Goal: Information Seeking & Learning: Learn about a topic

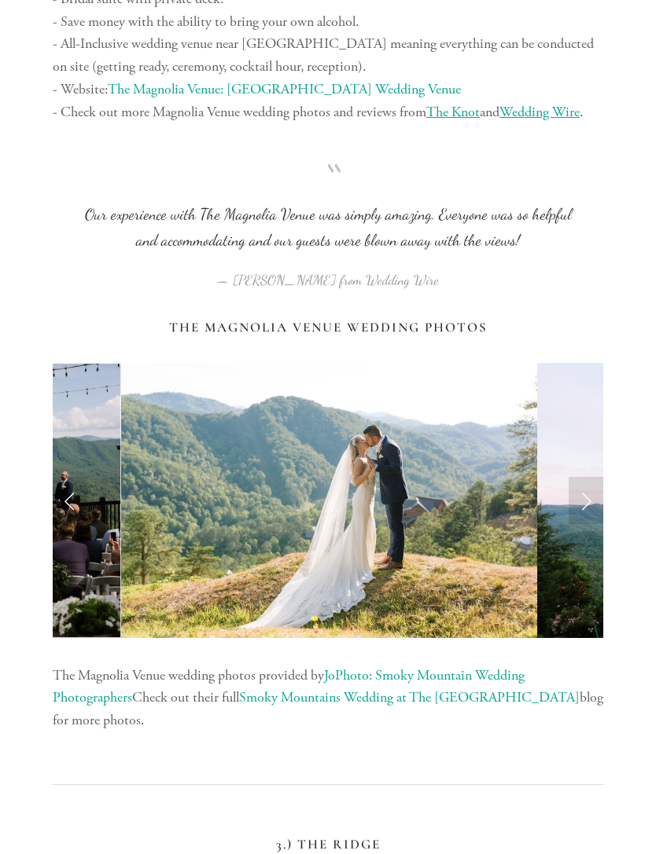
scroll to position [3000, 0]
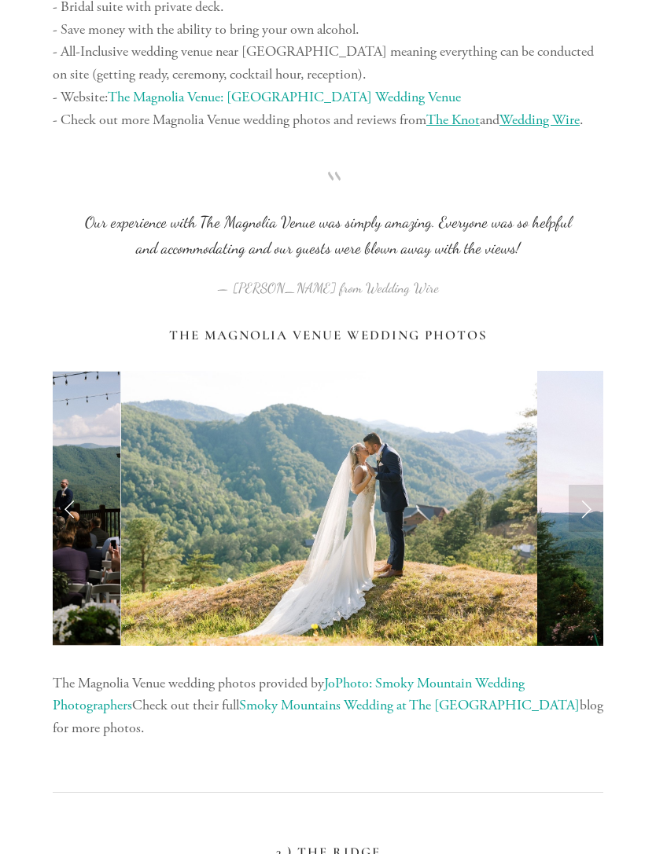
click at [575, 501] on link "Next Slide" at bounding box center [585, 508] width 35 height 47
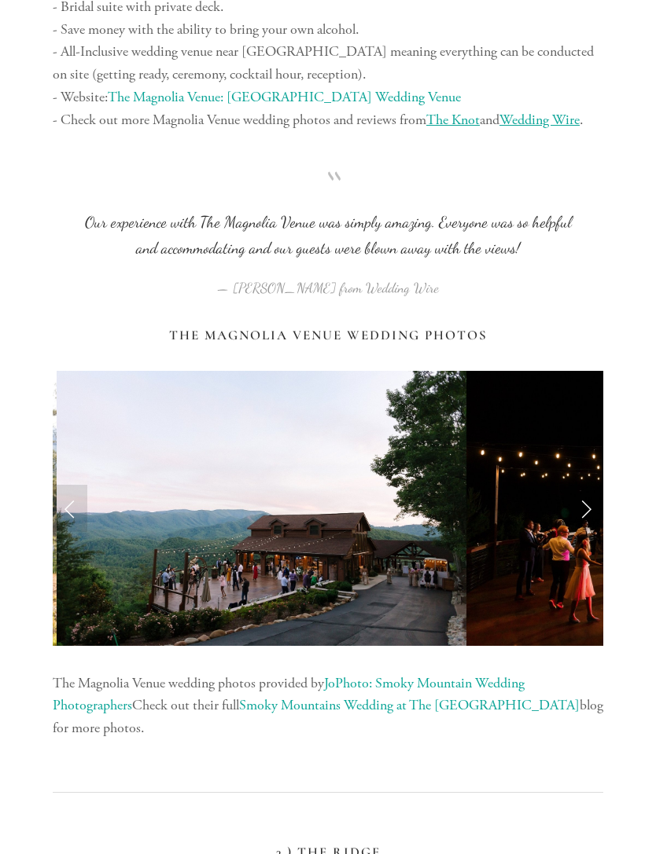
click at [586, 485] on link "Next Slide" at bounding box center [585, 508] width 35 height 47
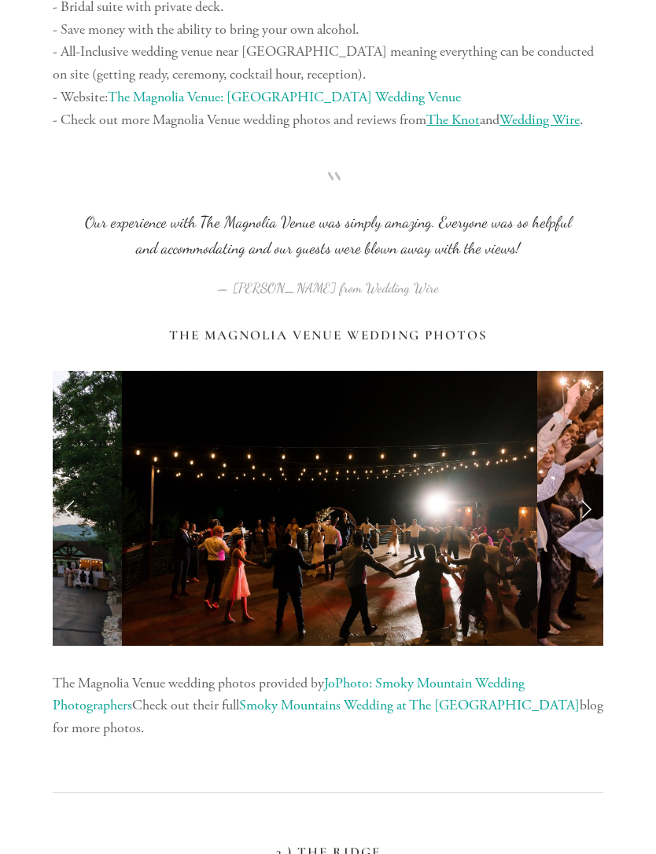
click at [586, 485] on link "Next Slide" at bounding box center [585, 508] width 35 height 47
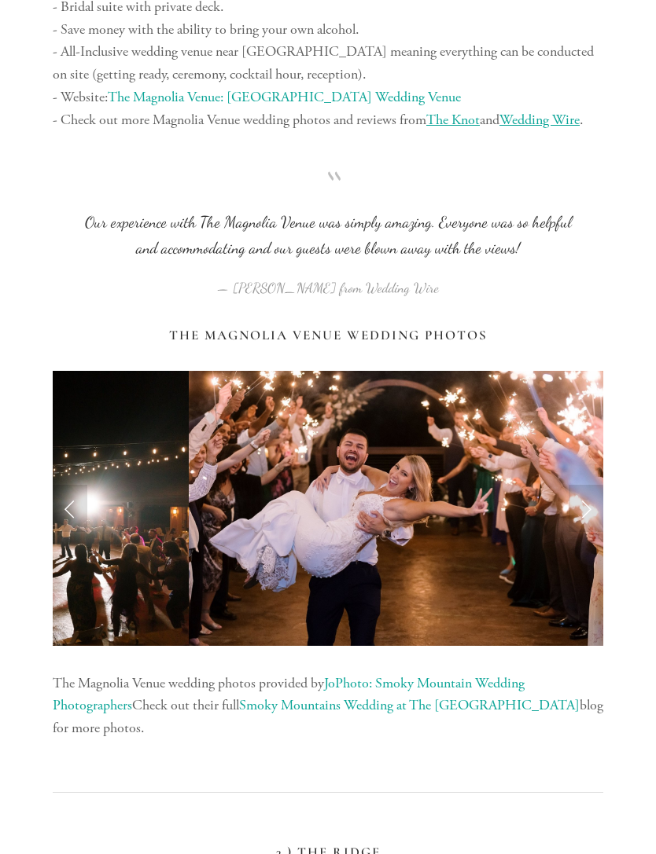
click at [590, 485] on link "Next Slide" at bounding box center [585, 508] width 35 height 47
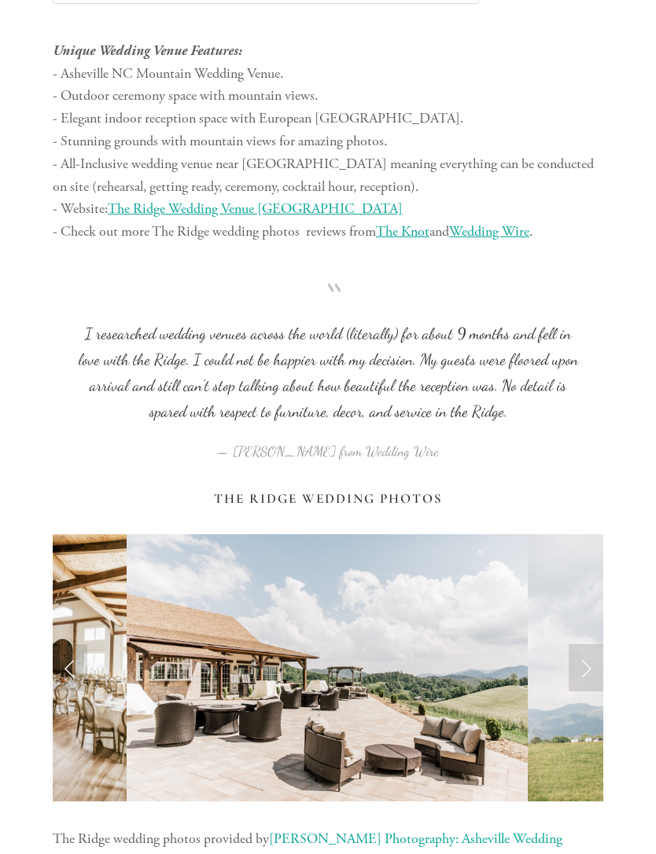
scroll to position [4605, 0]
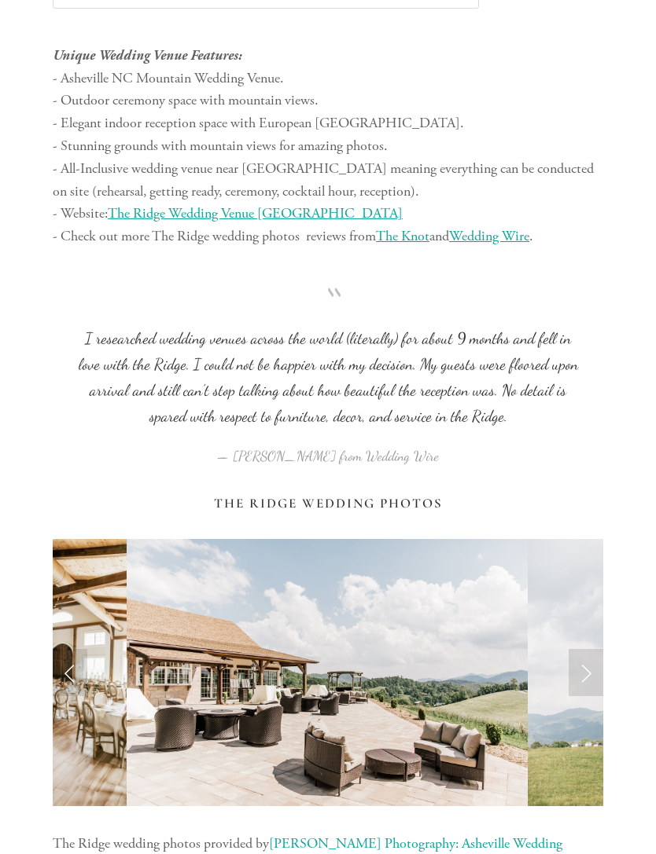
click at [587, 649] on link "Next Slide" at bounding box center [585, 672] width 35 height 47
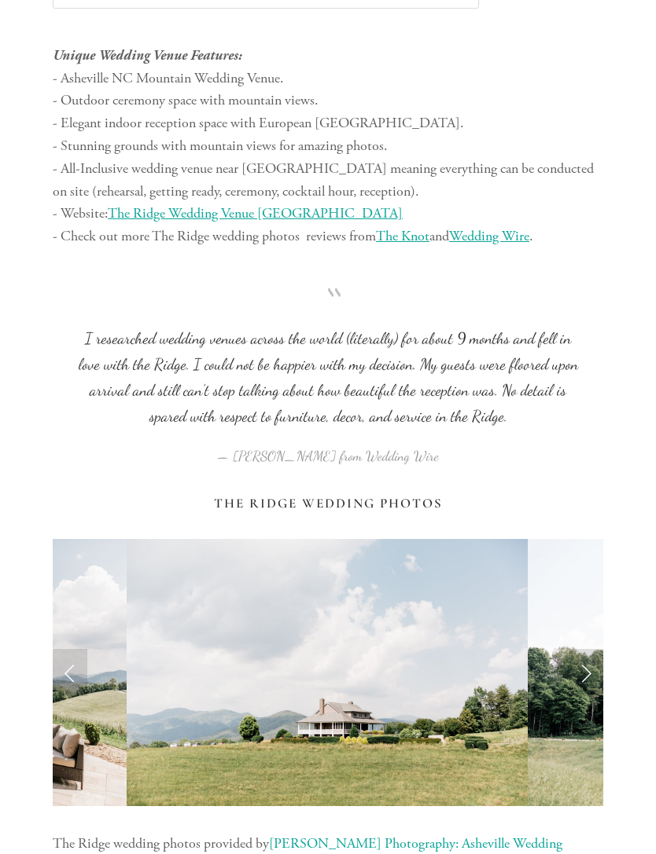
click at [598, 649] on link "Next Slide" at bounding box center [585, 672] width 35 height 47
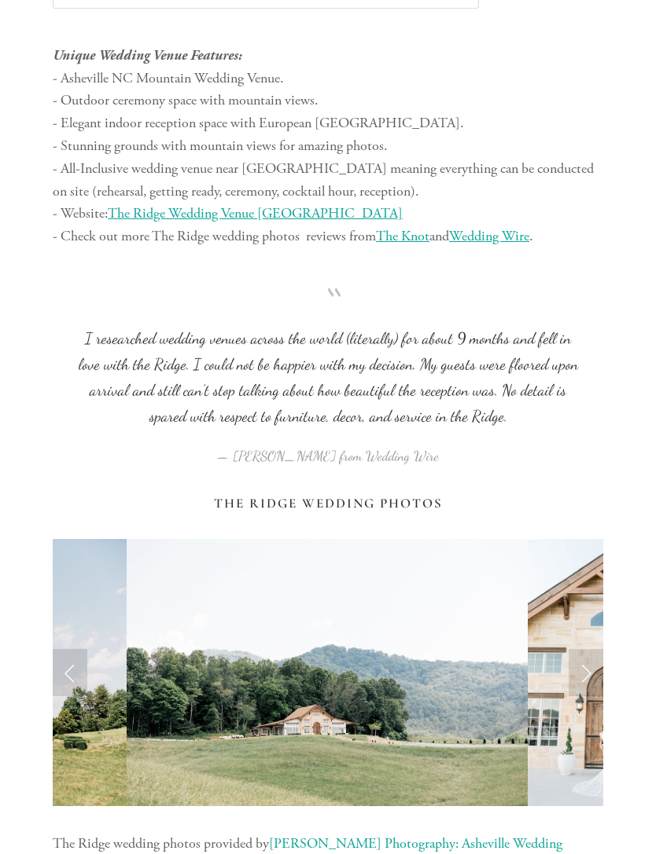
click at [593, 649] on link "Next Slide" at bounding box center [585, 672] width 35 height 47
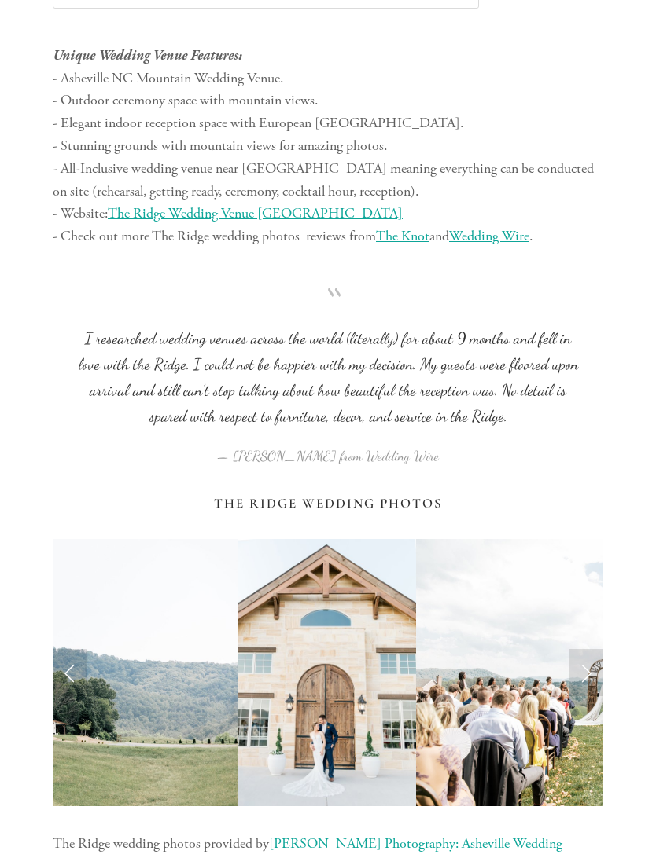
click at [592, 649] on link "Next Slide" at bounding box center [585, 672] width 35 height 47
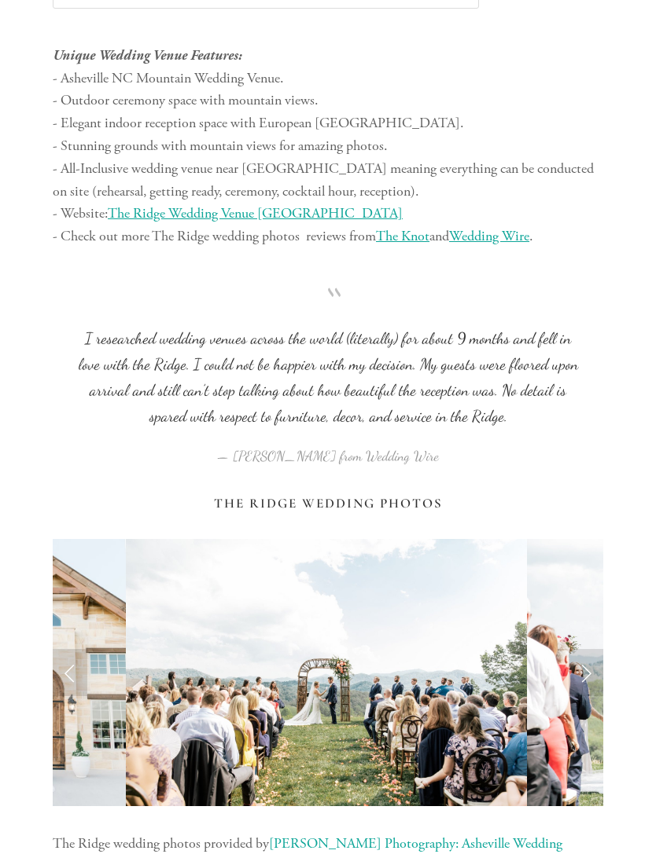
click at [593, 649] on link "Next Slide" at bounding box center [585, 672] width 35 height 47
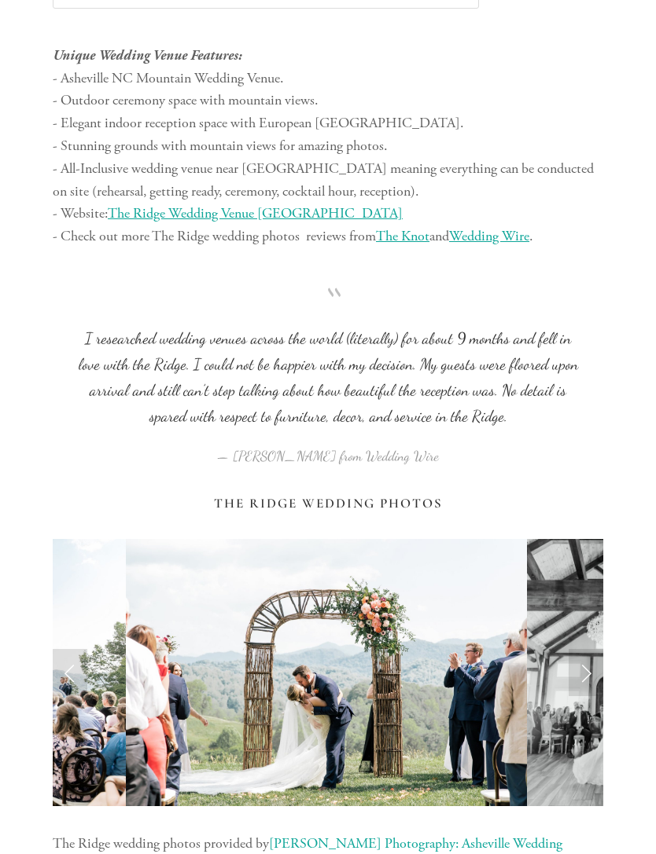
click at [588, 649] on link "Next Slide" at bounding box center [585, 672] width 35 height 47
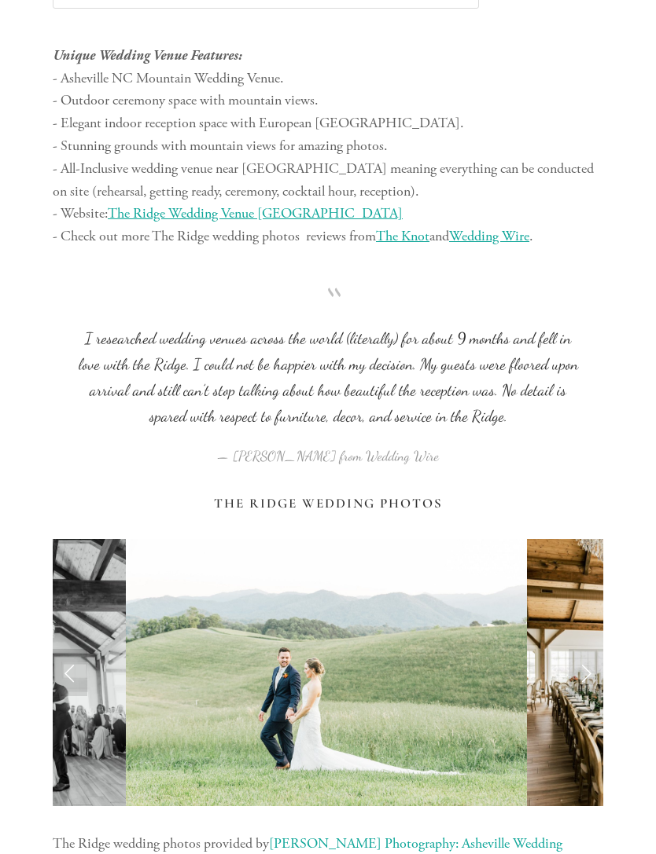
click at [590, 649] on link "Next Slide" at bounding box center [585, 672] width 35 height 47
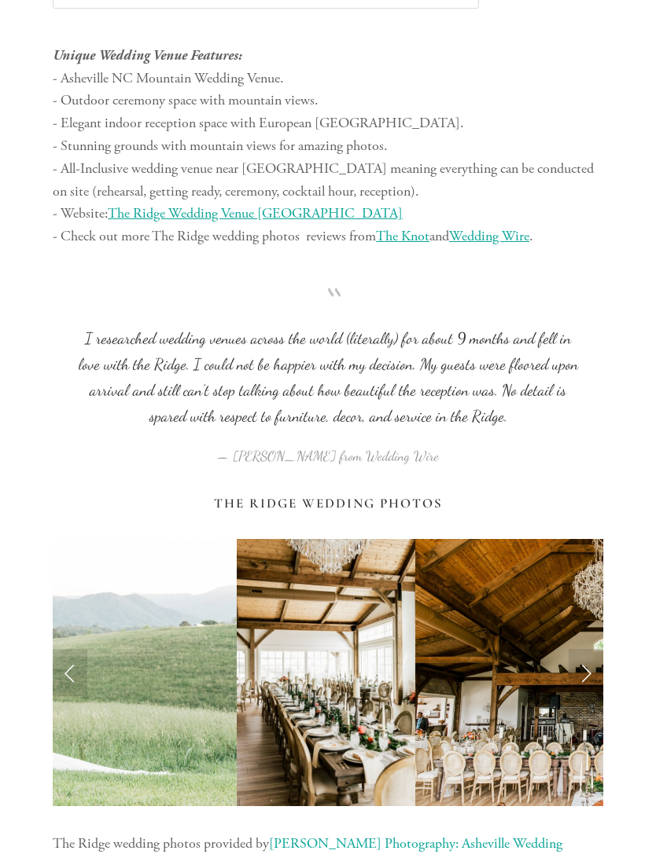
click at [595, 649] on link "Next Slide" at bounding box center [585, 672] width 35 height 47
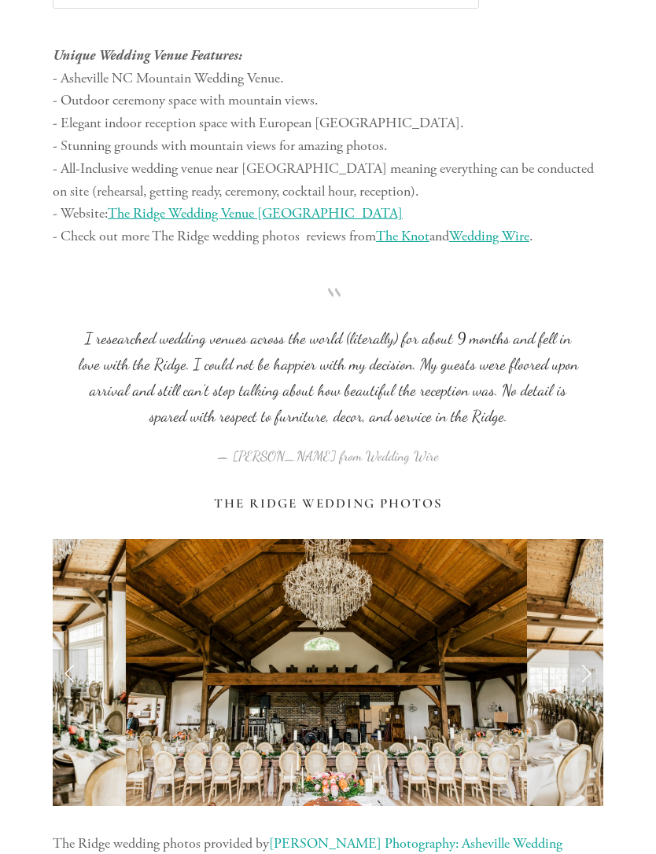
click at [594, 649] on link "Next Slide" at bounding box center [585, 672] width 35 height 47
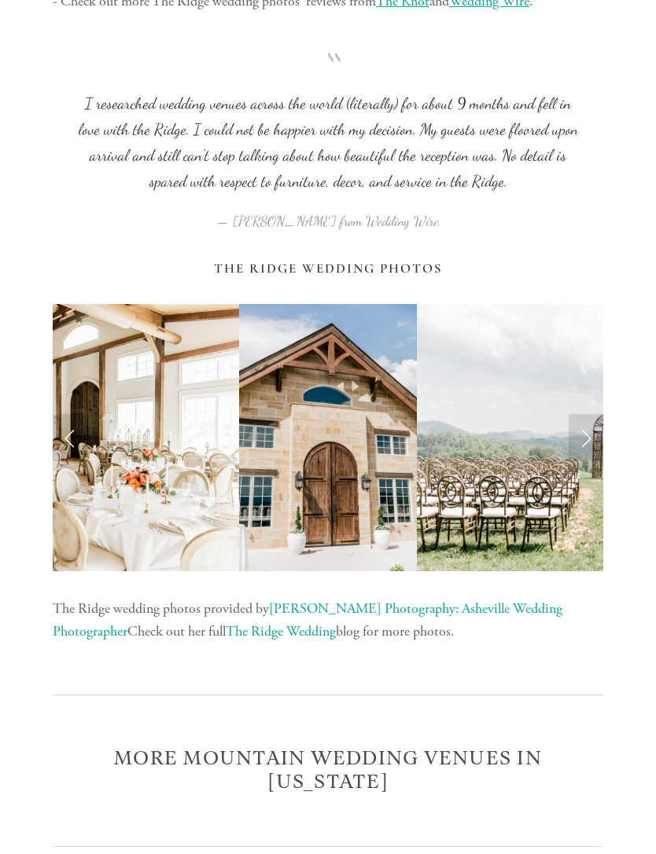
scroll to position [4850, 0]
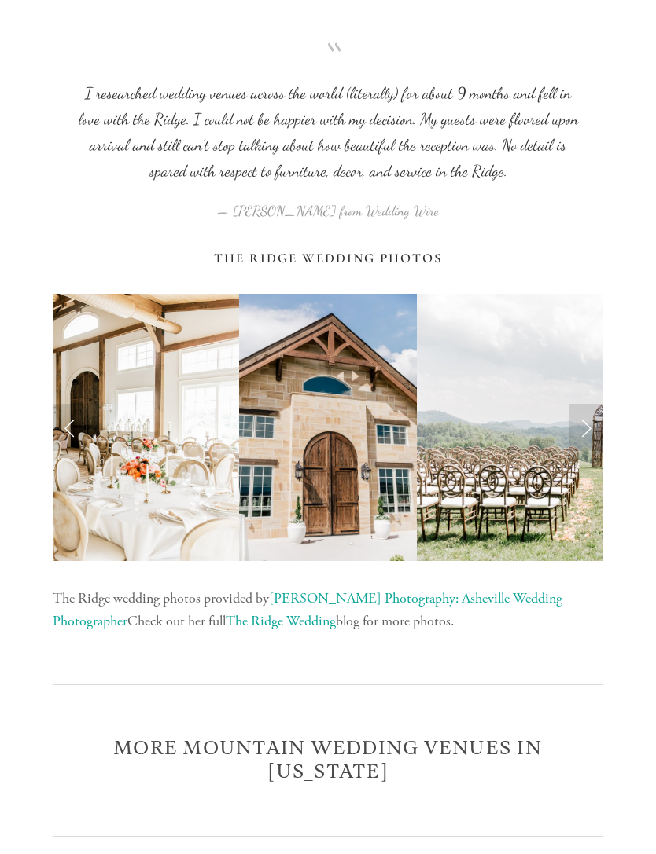
click at [232, 612] on link "The Ridge Wedding" at bounding box center [281, 621] width 110 height 18
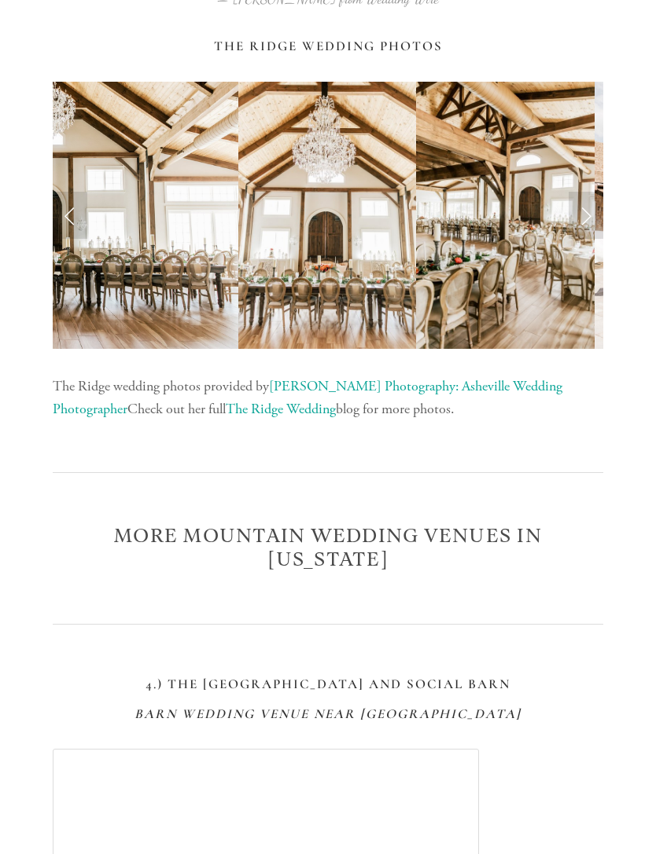
scroll to position [5063, 0]
